Goal: Task Accomplishment & Management: Complete application form

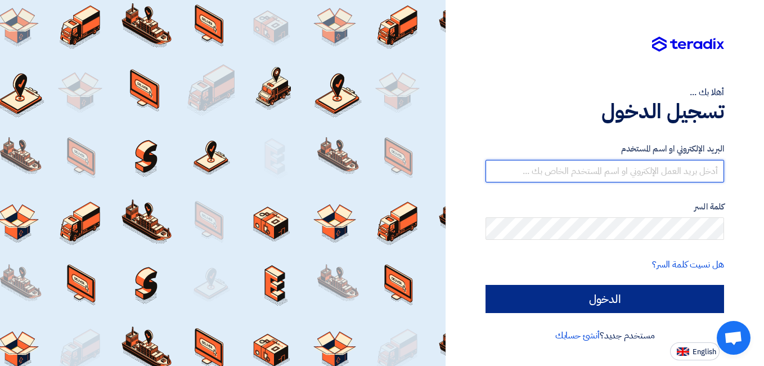
type input "[EMAIL_ADDRESS][DOMAIN_NAME]"
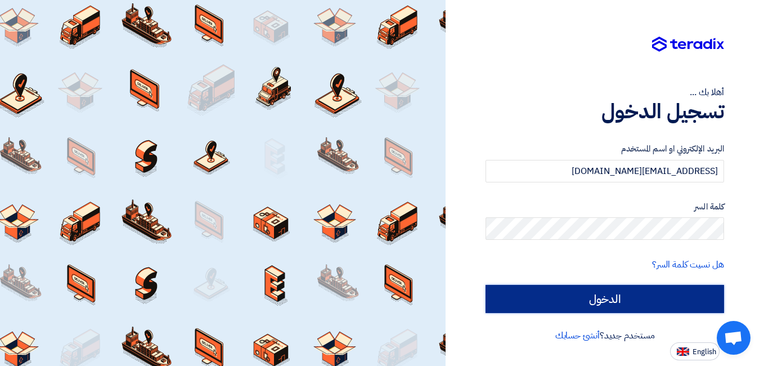
click at [600, 299] on input "الدخول" at bounding box center [605, 299] width 239 height 28
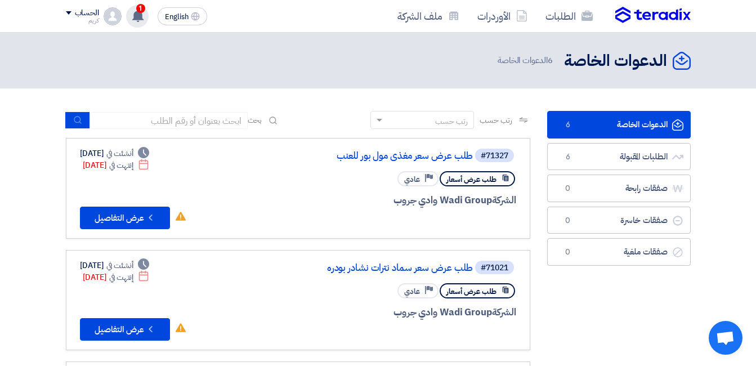
click at [135, 13] on use at bounding box center [137, 16] width 11 height 12
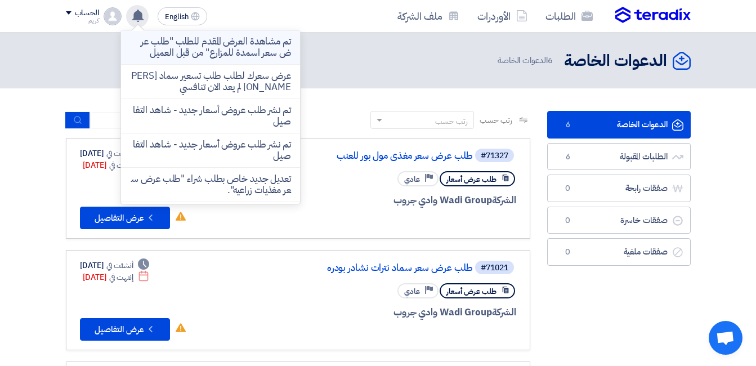
click at [211, 47] on p "تم مشاهدة العرض المقدم للطلب "طلب عرض سعر اسمدة للمزارع" من قبل العميل" at bounding box center [210, 47] width 161 height 23
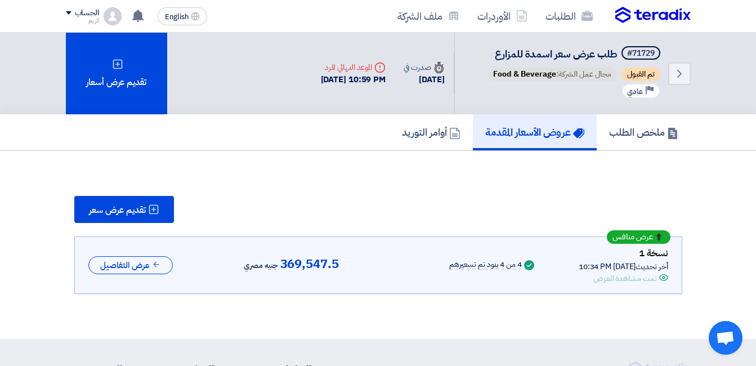
scroll to position [82, 0]
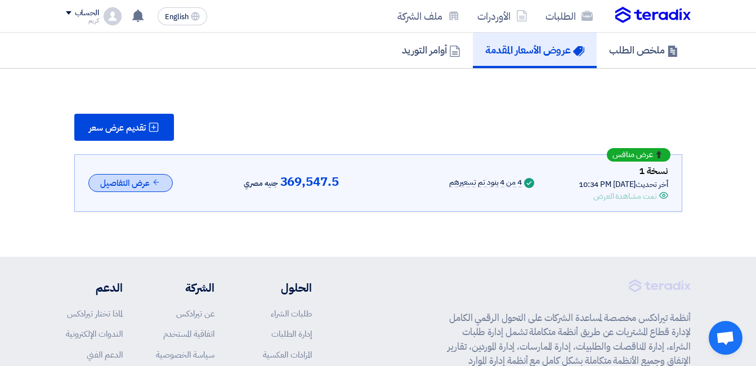
click at [146, 180] on button "عرض التفاصيل" at bounding box center [130, 183] width 84 height 19
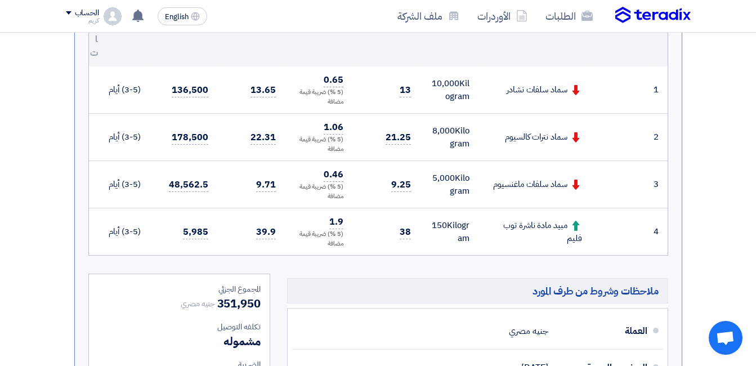
scroll to position [392, 0]
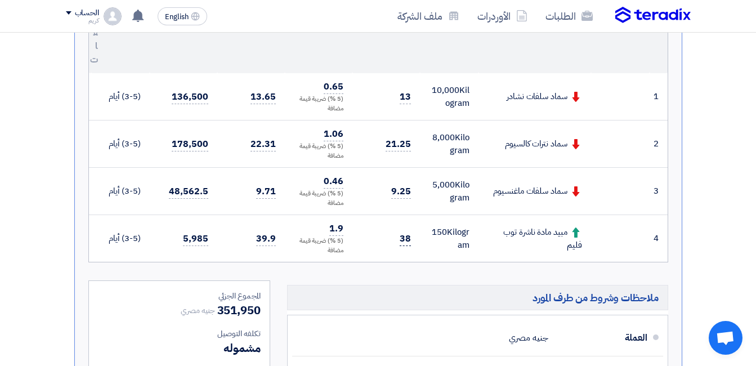
click at [406, 239] on span "38" at bounding box center [405, 239] width 11 height 14
click at [575, 241] on div "مبيد مادة ناشرة توب فليم" at bounding box center [534, 238] width 95 height 25
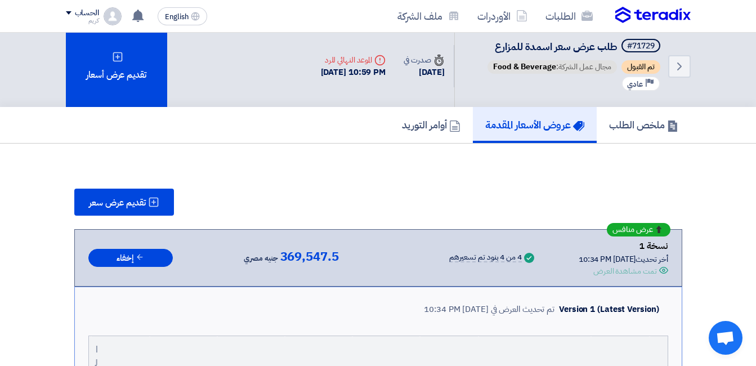
scroll to position [0, 0]
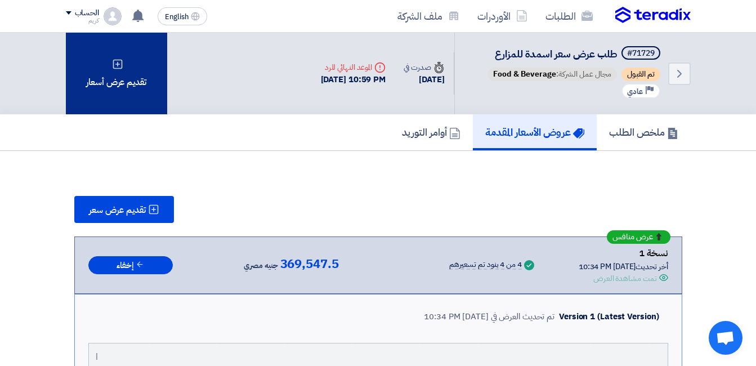
click at [142, 68] on div "تقديم عرض أسعار" at bounding box center [116, 74] width 101 height 82
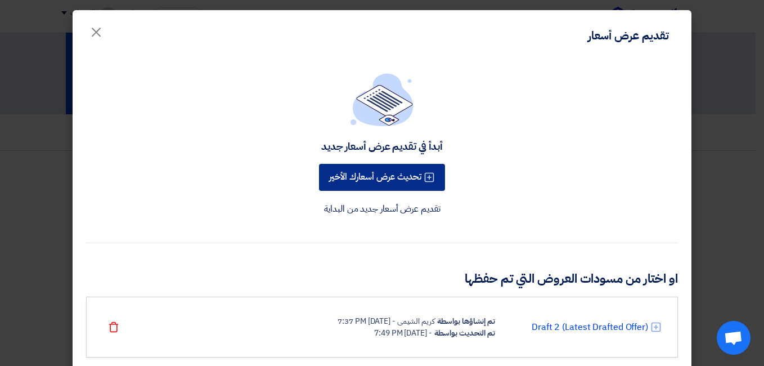
click at [355, 175] on button "تحديث عرض أسعارك الأخير" at bounding box center [382, 177] width 126 height 27
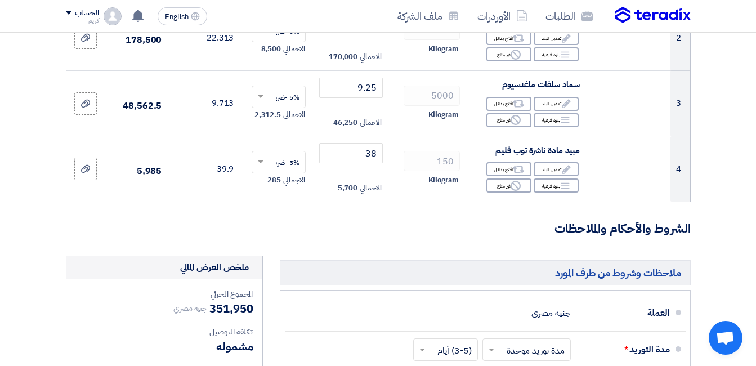
scroll to position [293, 0]
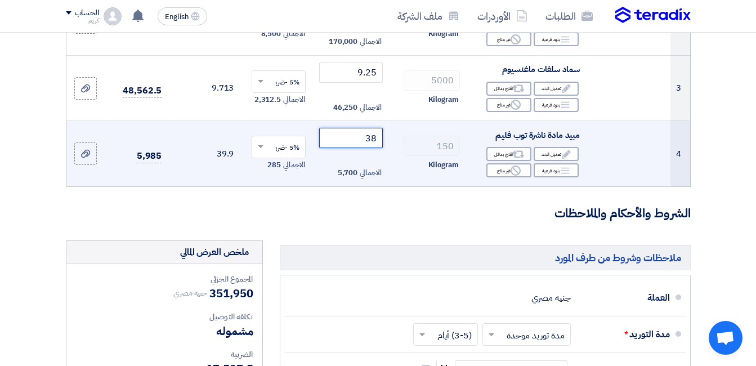
click at [357, 148] on input "38" at bounding box center [350, 138] width 63 height 20
type input "3"
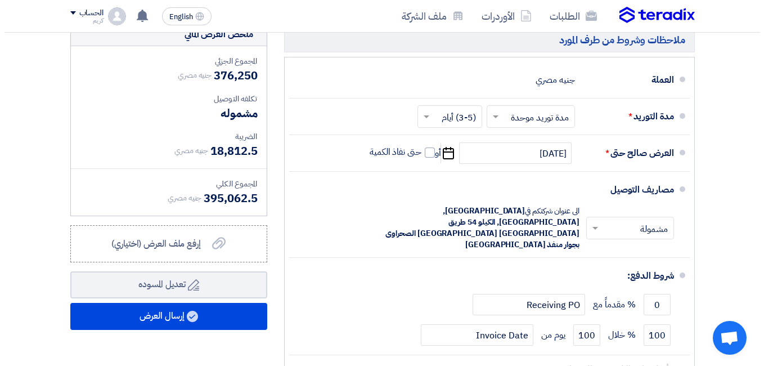
scroll to position [518, 0]
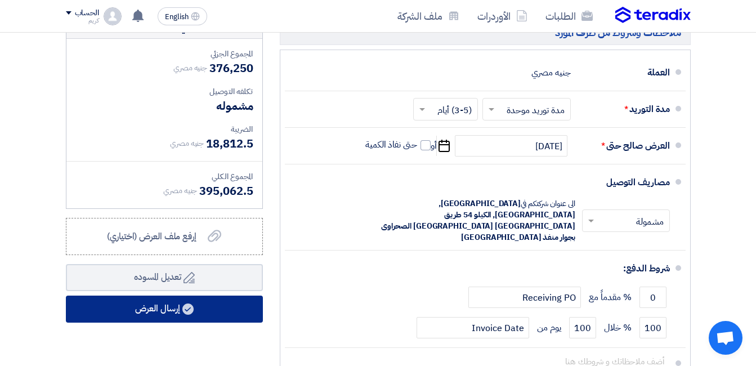
type input "200"
click at [151, 317] on button "إرسال العرض" at bounding box center [164, 309] width 197 height 27
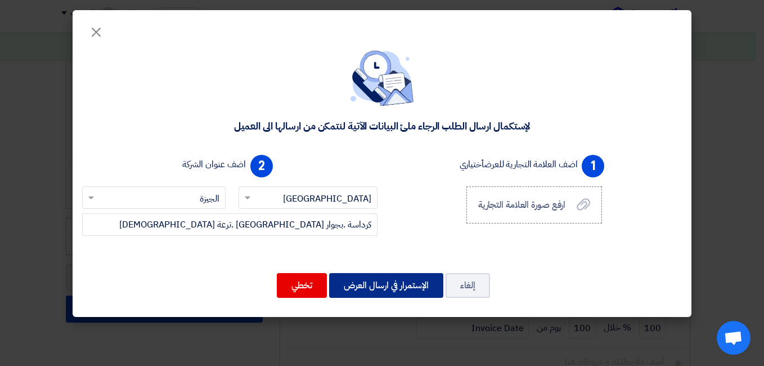
click at [364, 283] on button "الإستمرار في ارسال العرض" at bounding box center [386, 285] width 114 height 25
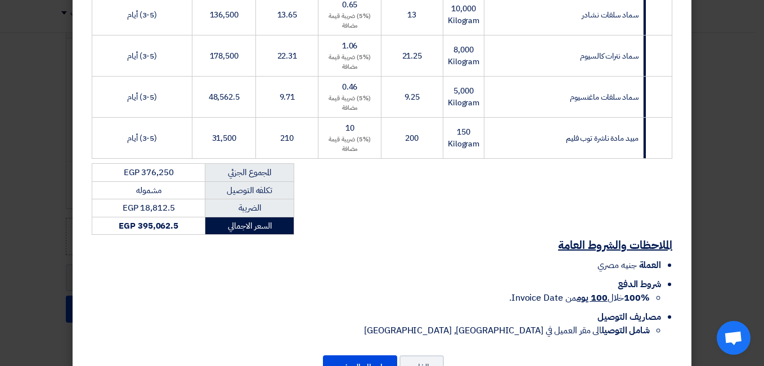
scroll to position [263, 0]
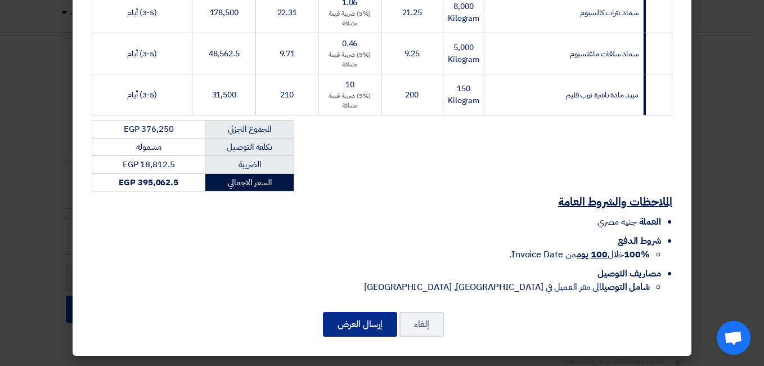
click at [359, 324] on button "إرسال العرض" at bounding box center [360, 324] width 74 height 25
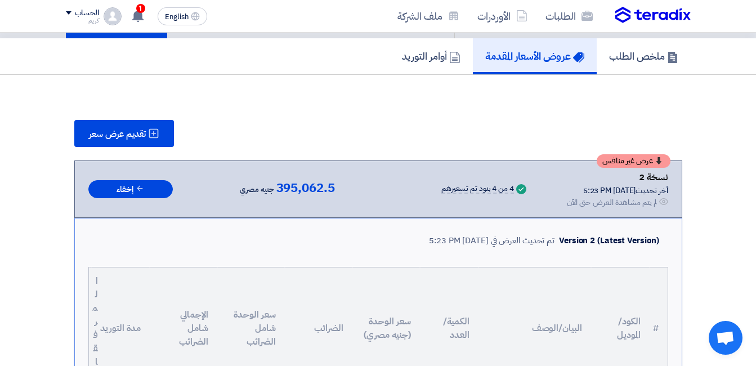
scroll to position [70, 0]
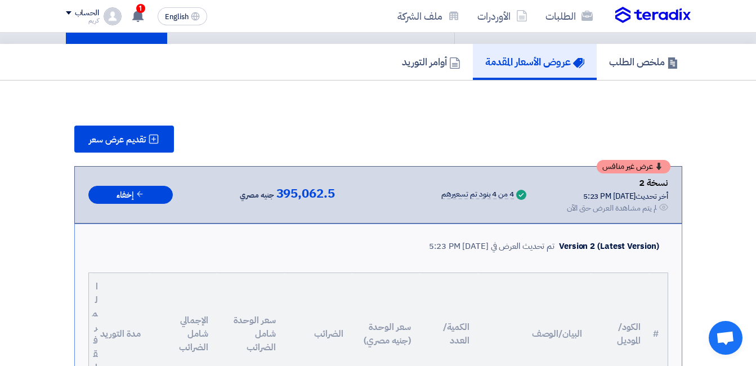
click at [542, 65] on h5 "عروض الأسعار المقدمة" at bounding box center [534, 61] width 99 height 13
click at [427, 64] on h5 "أوامر التوريد" at bounding box center [431, 61] width 59 height 13
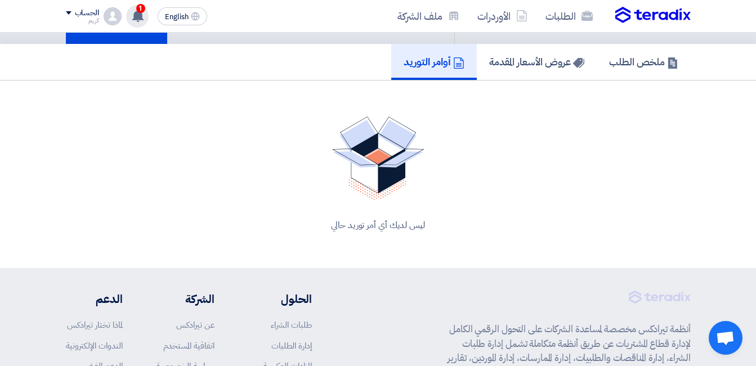
click at [139, 8] on span "1" at bounding box center [140, 8] width 9 height 9
